Goal: Information Seeking & Learning: Find specific fact

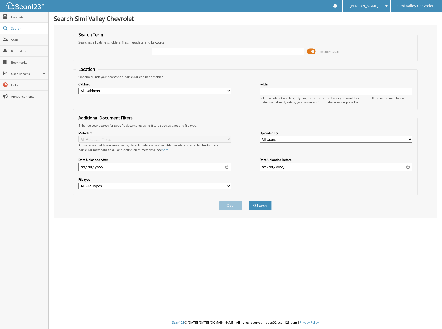
click at [224, 169] on input "date" at bounding box center [155, 167] width 152 height 8
type input "[DATE]"
click at [263, 206] on button "Search" at bounding box center [260, 206] width 23 height 10
click at [164, 55] on input "text" at bounding box center [228, 52] width 152 height 8
type input "16119899"
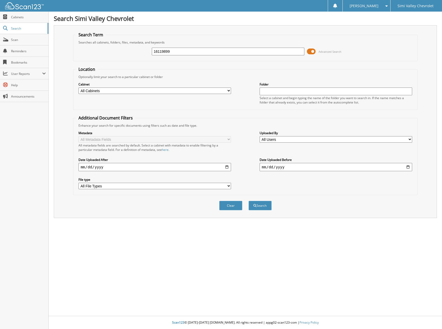
click at [249, 201] on button "Search" at bounding box center [260, 206] width 23 height 10
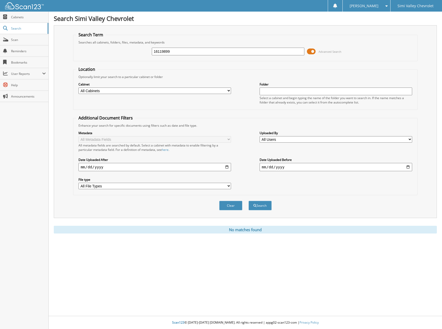
click at [16, 29] on span "Search" at bounding box center [28, 28] width 34 height 4
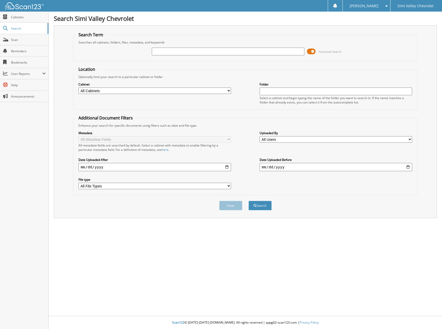
click at [259, 209] on button "Search" at bounding box center [260, 206] width 23 height 10
click at [201, 54] on input "text" at bounding box center [228, 52] width 152 height 8
type input "16119899"
click at [145, 167] on input "date" at bounding box center [155, 167] width 152 height 8
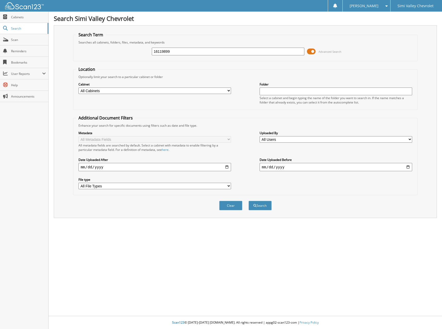
click at [226, 167] on input "date" at bounding box center [155, 167] width 152 height 8
type input "2025-09-10"
drag, startPoint x: 152, startPoint y: 233, endPoint x: 142, endPoint y: 209, distance: 26.1
click at [151, 232] on div "Search Simi Valley Chevrolet Search Term Searches all cabinets, folders, files,…" at bounding box center [246, 164] width 394 height 329
click at [228, 186] on select "All File Types PDF PNG" at bounding box center [155, 186] width 152 height 6
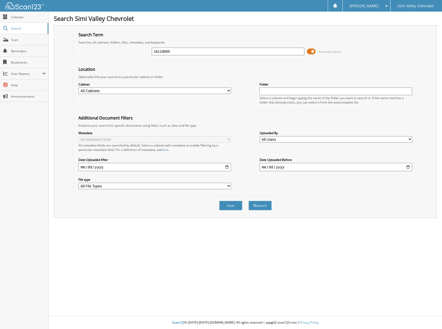
click at [79, 183] on select "All File Types PDF PNG" at bounding box center [155, 186] width 152 height 6
click at [267, 90] on input "text" at bounding box center [336, 92] width 152 height 8
type input "16119899"
click at [249, 201] on button "Search" at bounding box center [260, 206] width 23 height 10
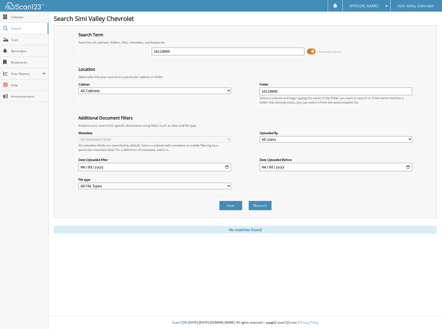
drag, startPoint x: 22, startPoint y: 17, endPoint x: 18, endPoint y: 18, distance: 4.7
click at [18, 18] on span "Cabinets" at bounding box center [28, 17] width 35 height 4
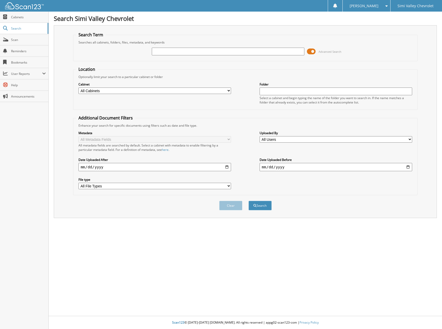
click at [16, 40] on span "Scan" at bounding box center [28, 40] width 35 height 4
